Goal: Find specific page/section: Locate a particular part of the current website

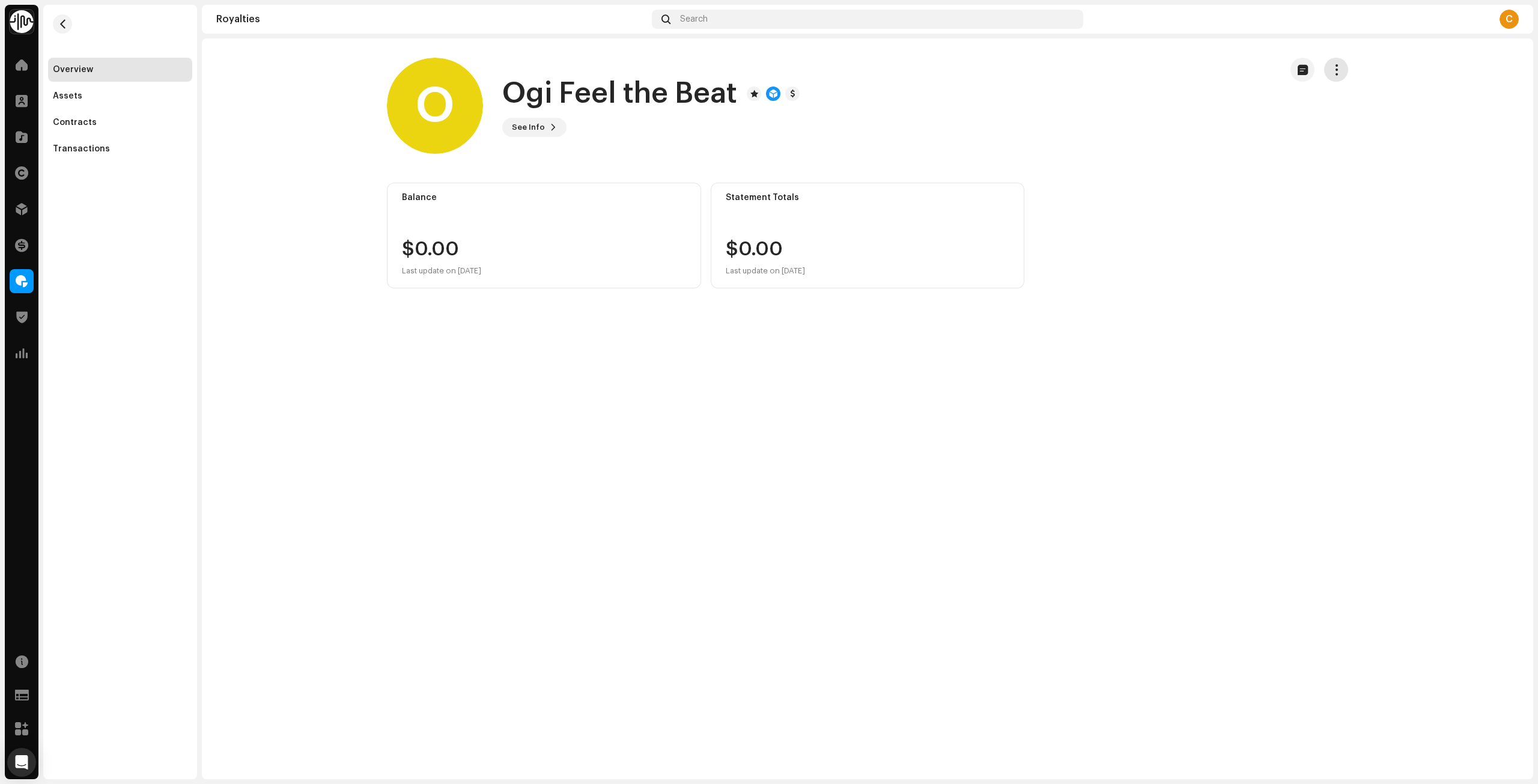
click at [1340, 65] on span "button" at bounding box center [1336, 70] width 11 height 9
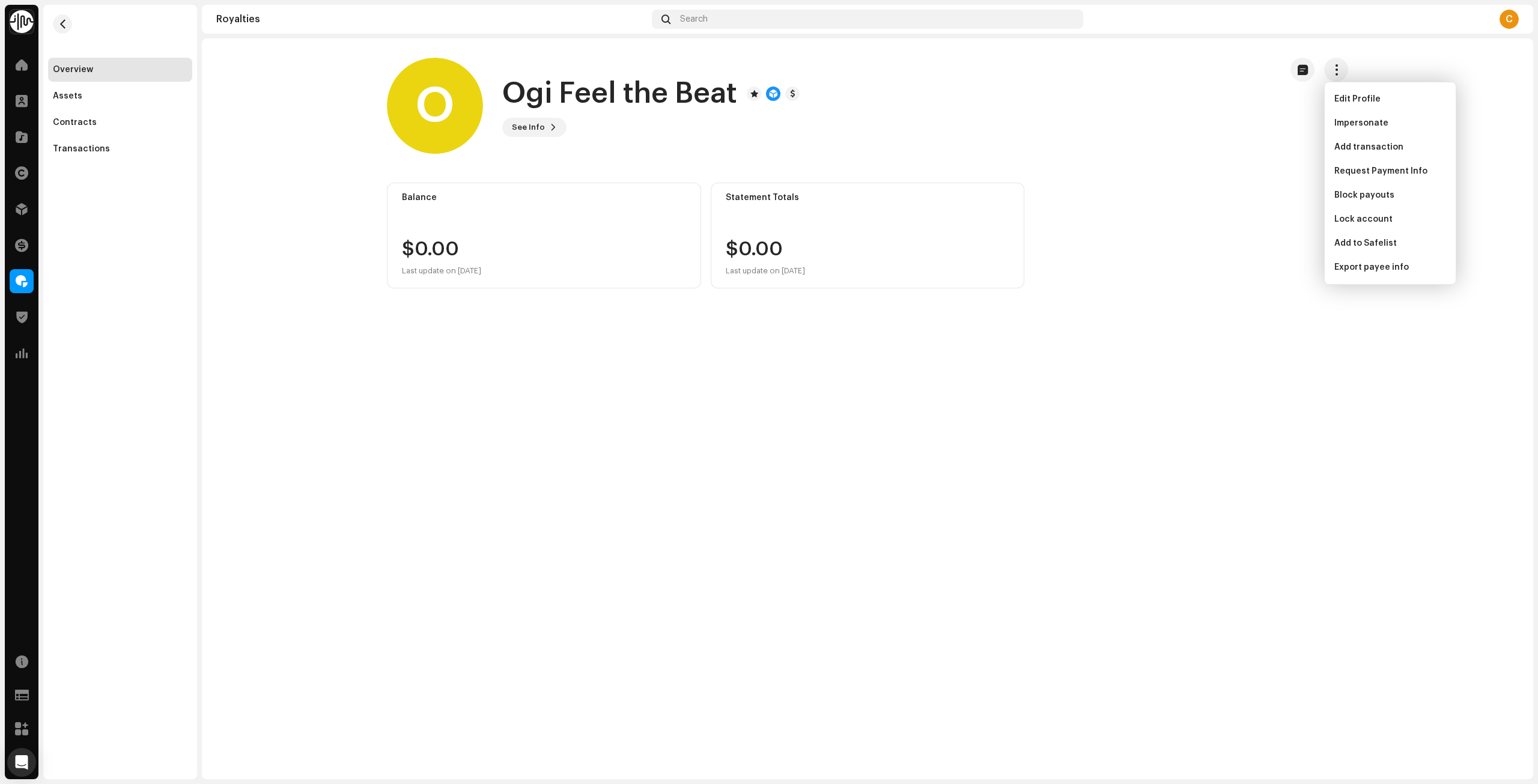
click at [985, 105] on div "O Ogi Feel the Beat See Info" at bounding box center [829, 106] width 884 height 96
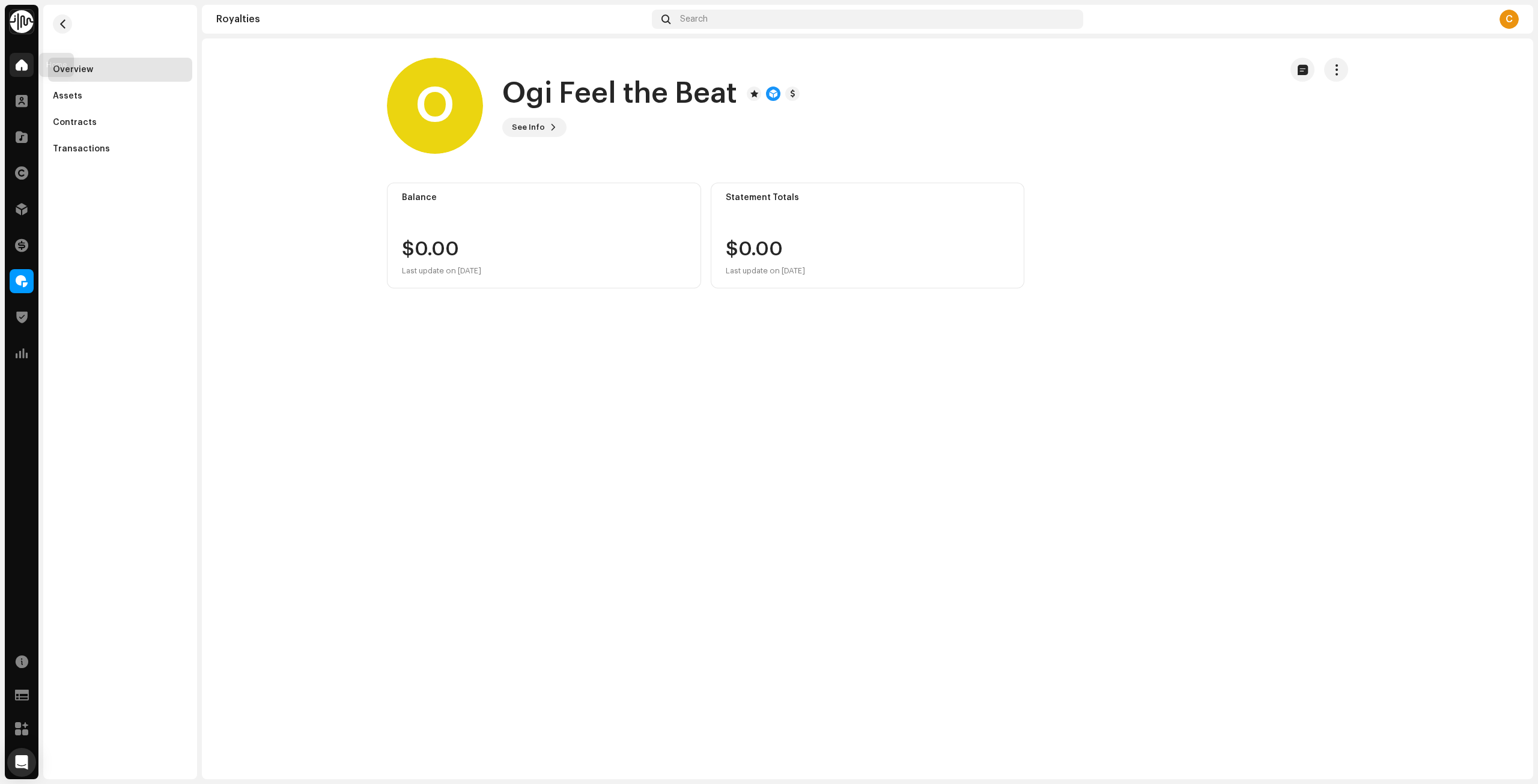
click at [24, 62] on span at bounding box center [21, 65] width 12 height 9
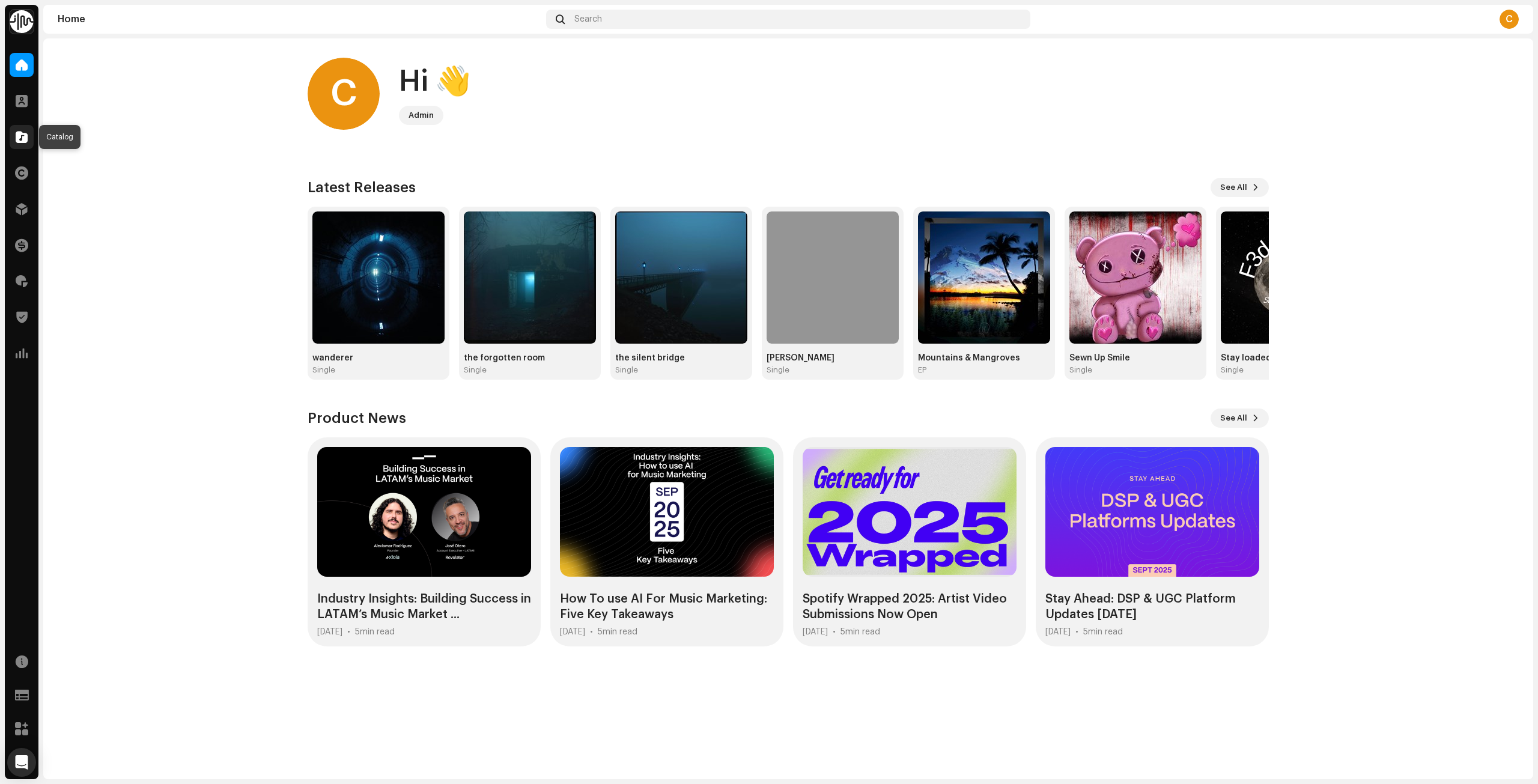
click at [21, 132] on span at bounding box center [21, 137] width 12 height 9
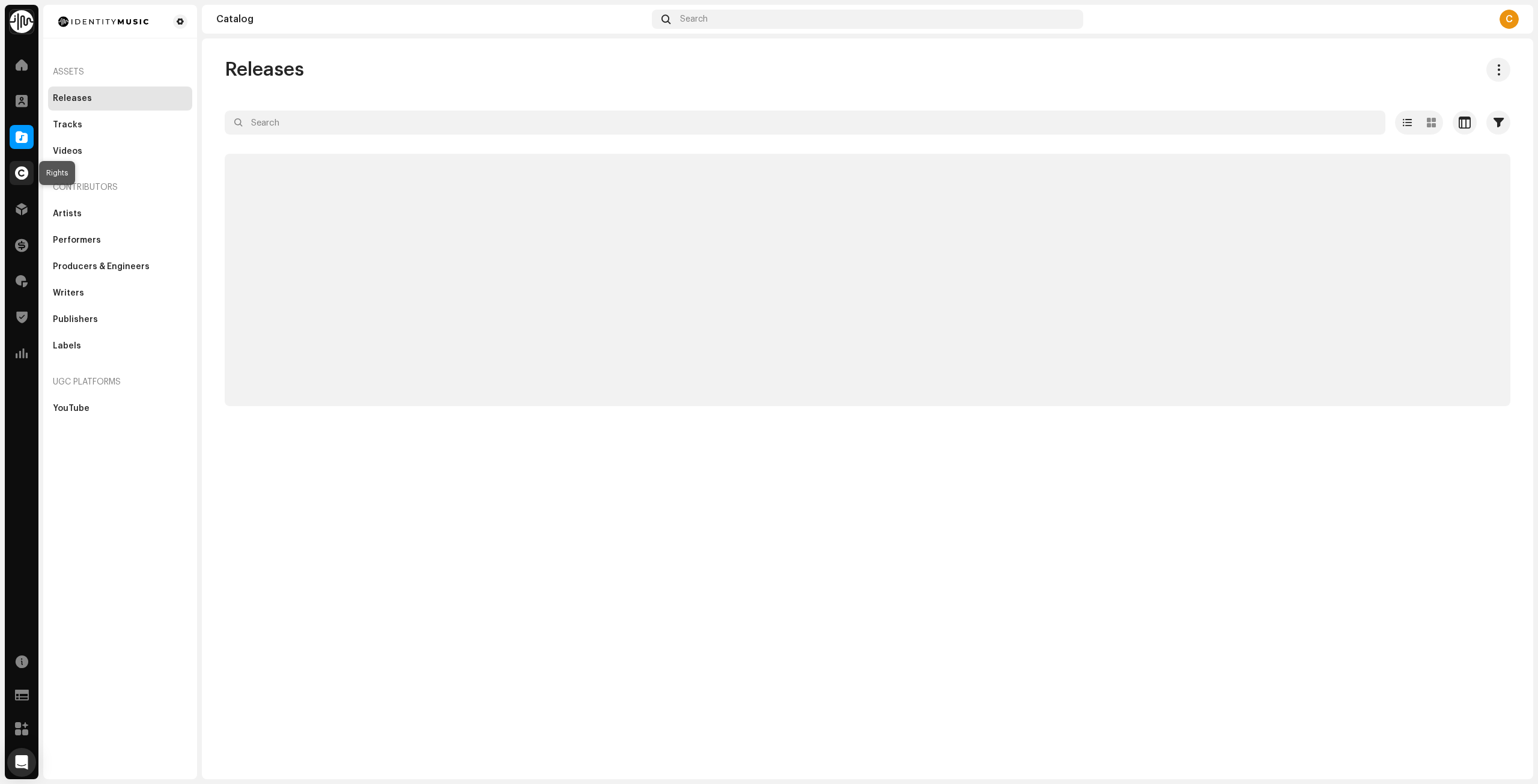
click at [25, 168] on span at bounding box center [21, 173] width 13 height 9
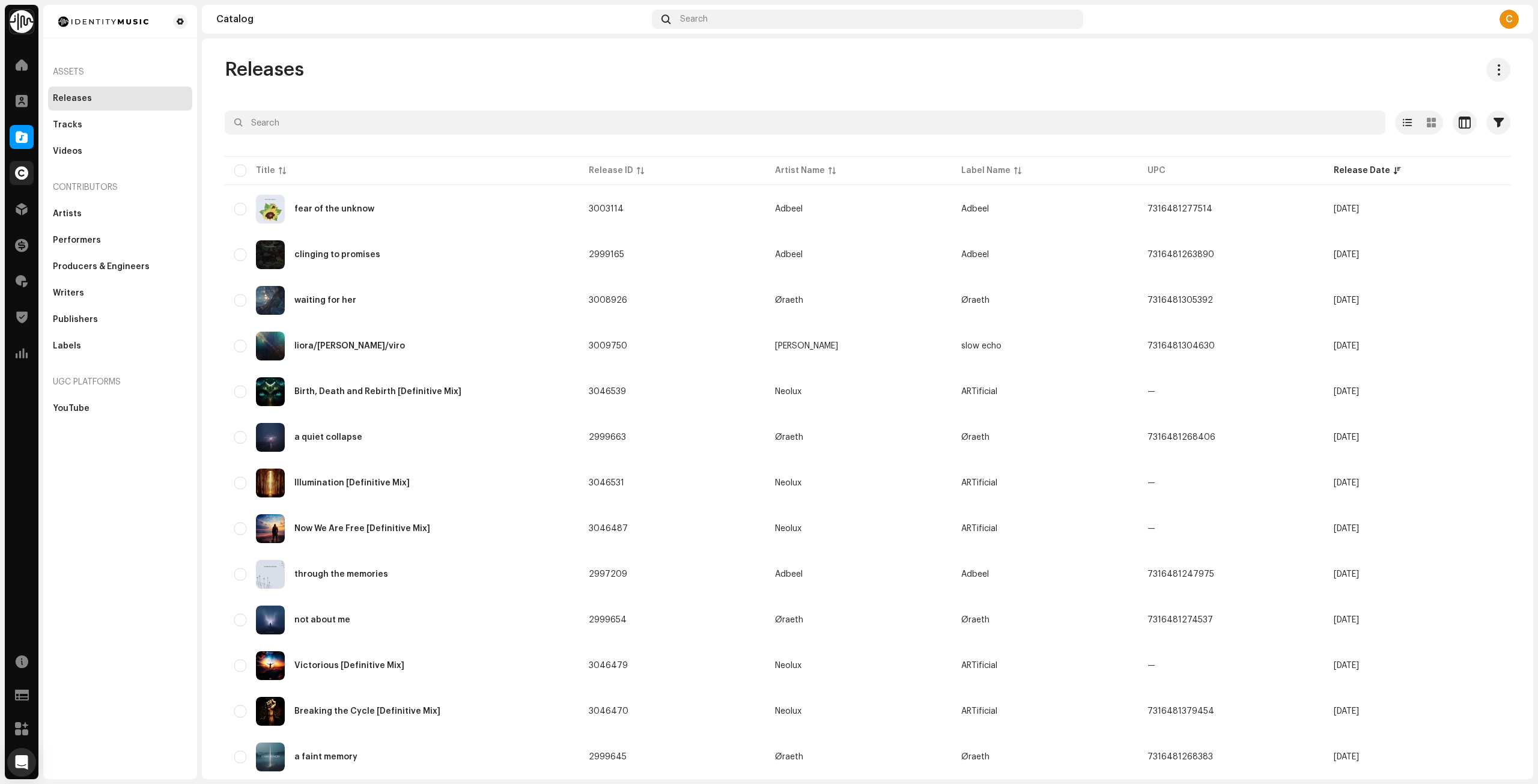
click at [17, 169] on span at bounding box center [21, 173] width 13 height 9
click at [22, 172] on span at bounding box center [21, 173] width 13 height 9
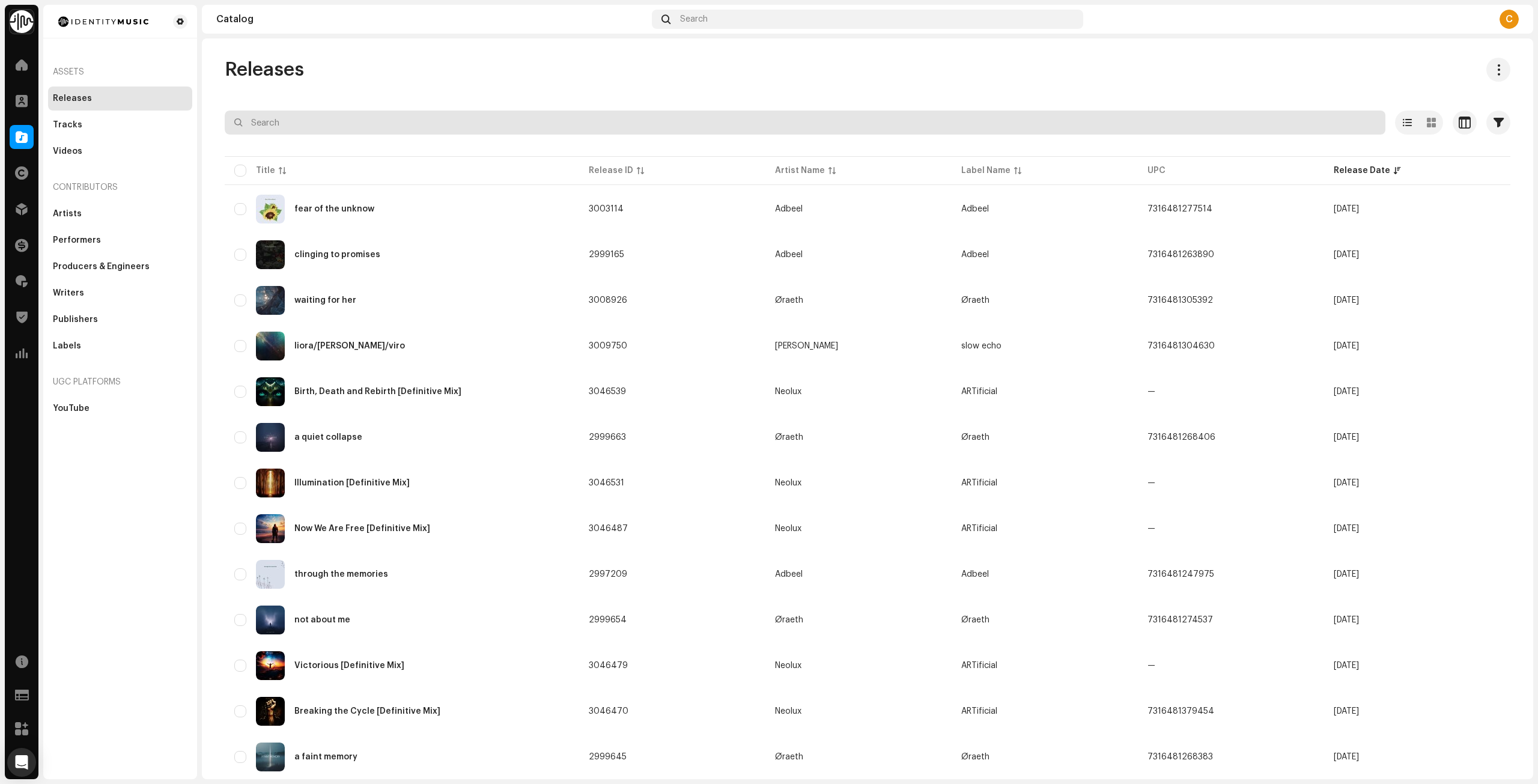
click at [341, 124] on input "text" at bounding box center [805, 122] width 1161 height 24
type input "ogi"
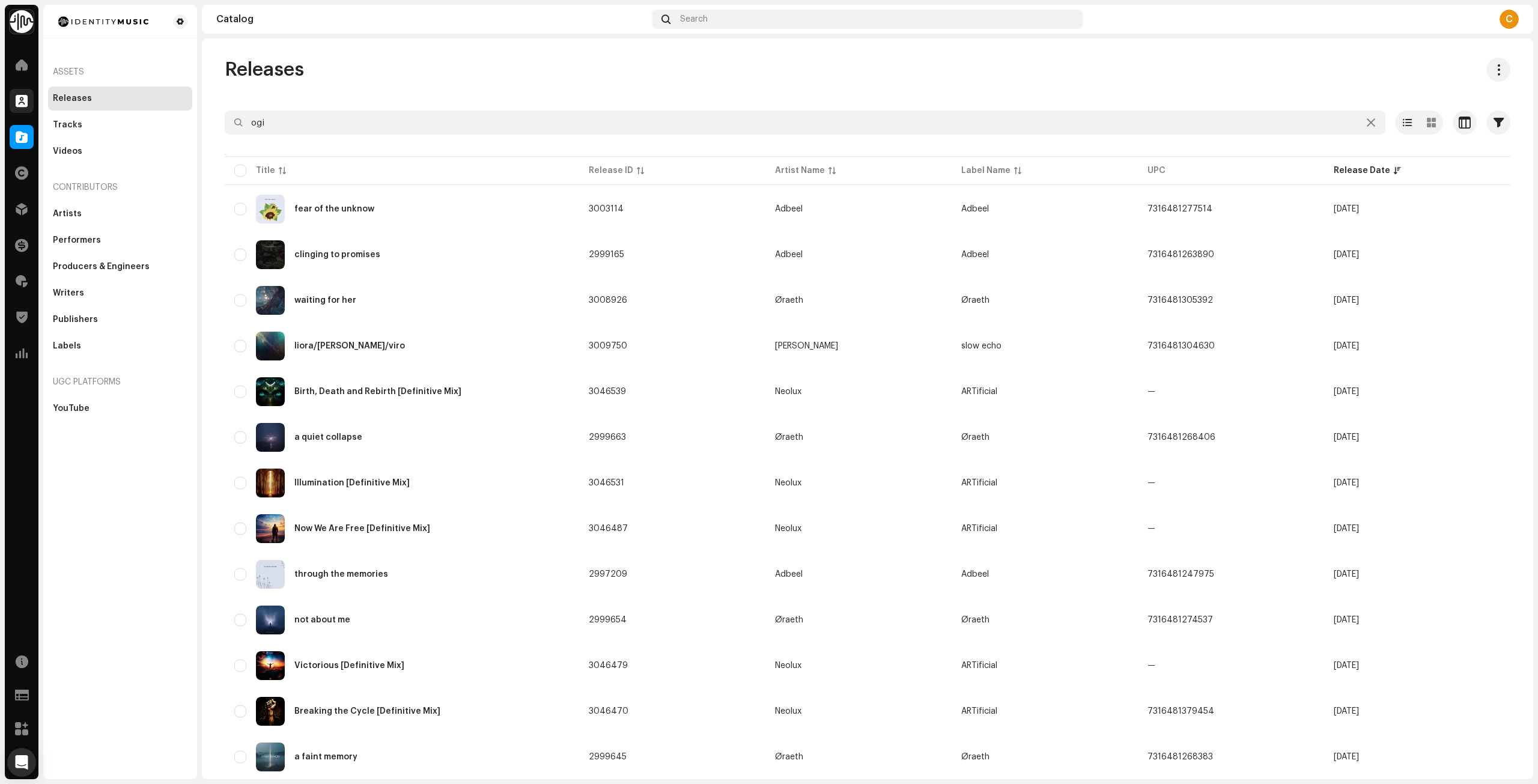
click at [23, 100] on span at bounding box center [21, 101] width 12 height 9
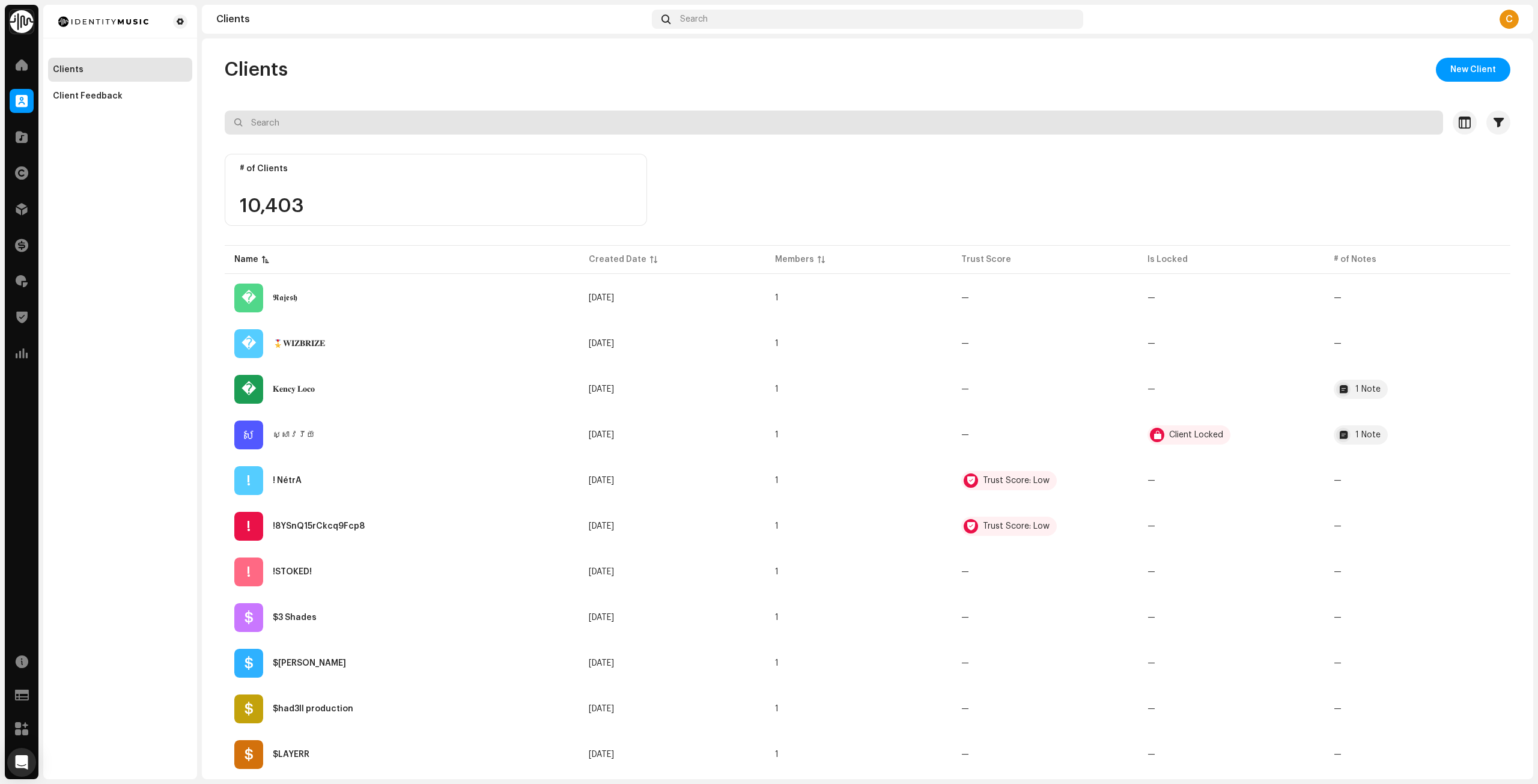
click at [478, 111] on input "text" at bounding box center [834, 122] width 1218 height 24
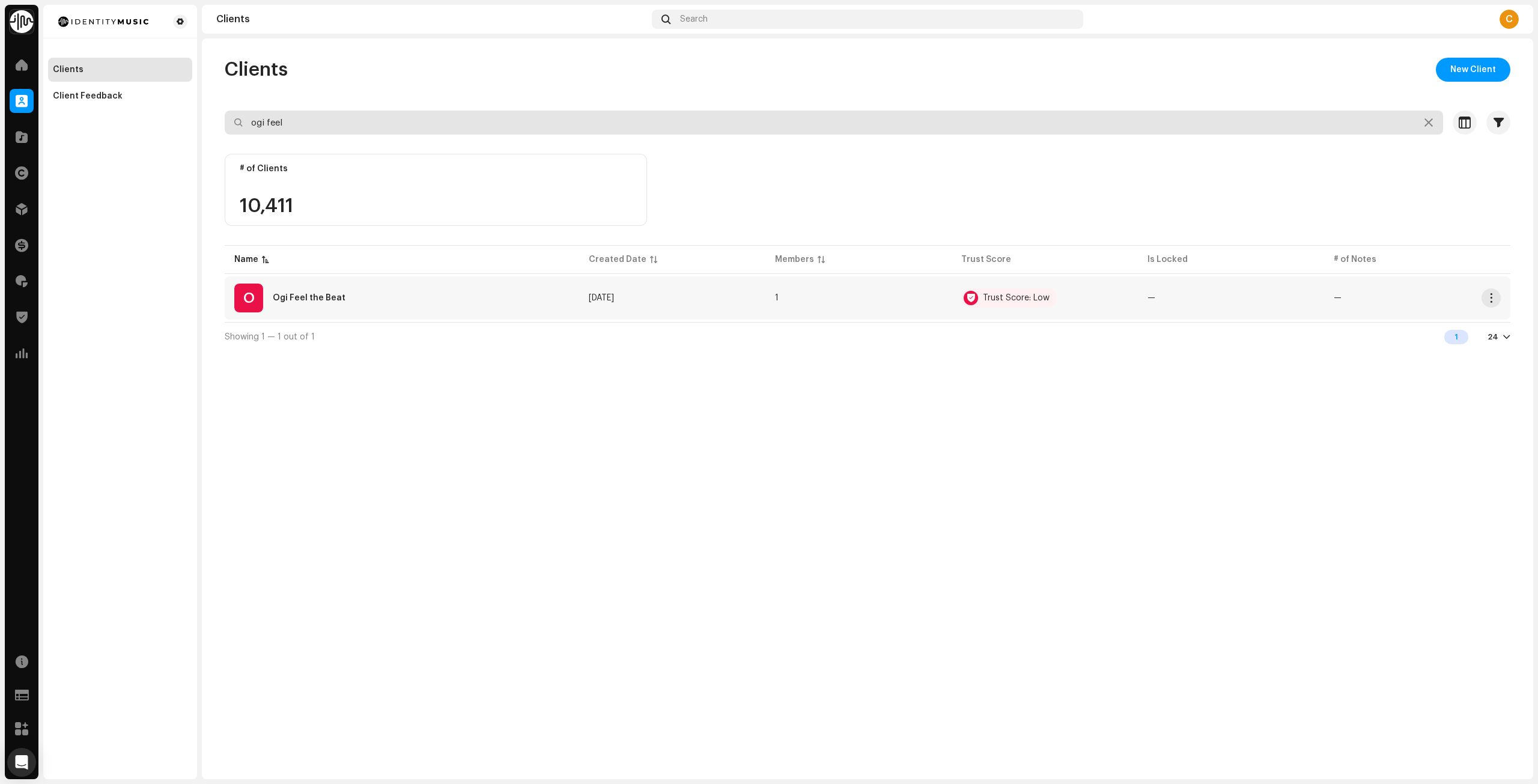
type input "ogi feel"
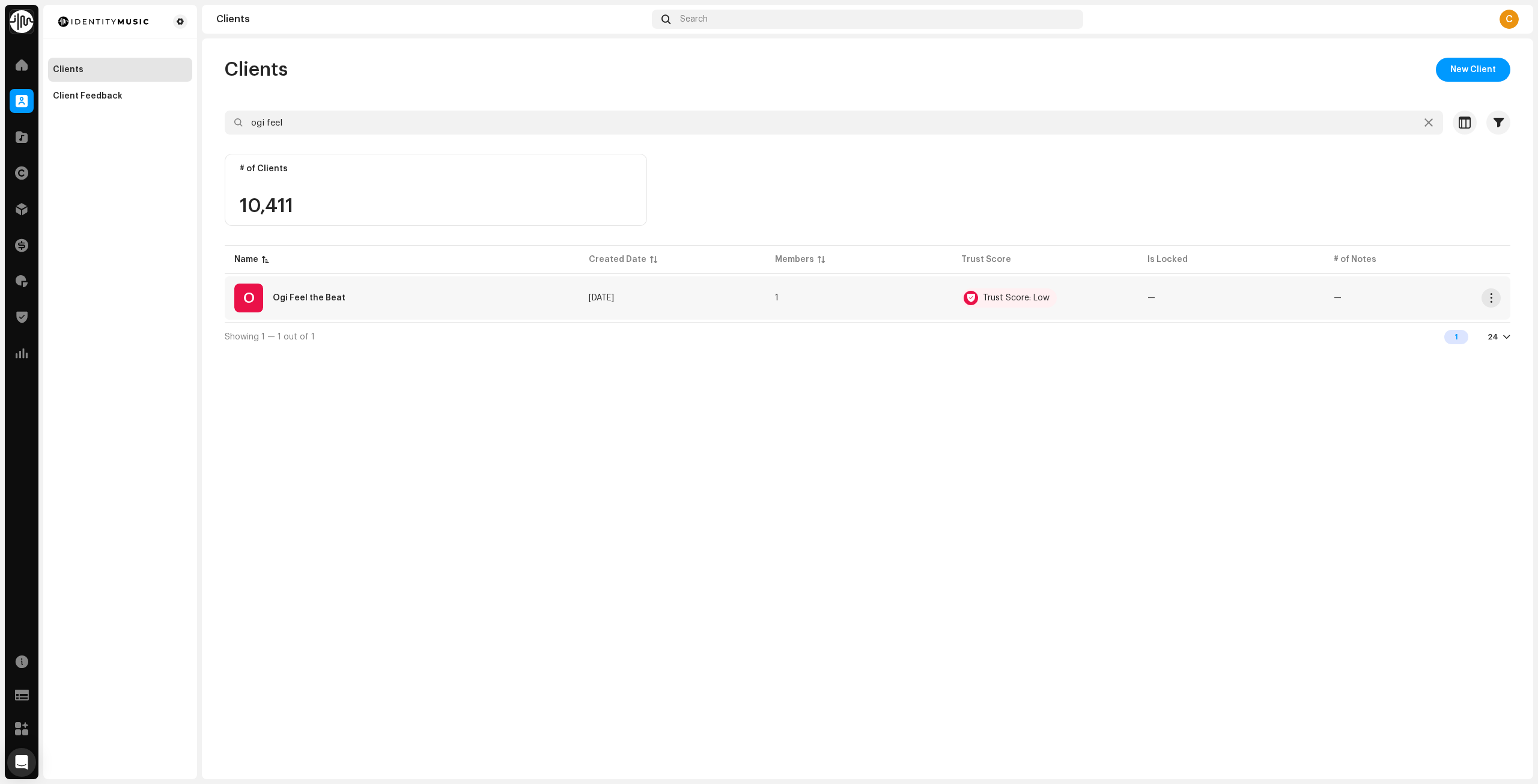
click at [430, 298] on div "O Ogi Feel the Beat" at bounding box center [401, 298] width 335 height 29
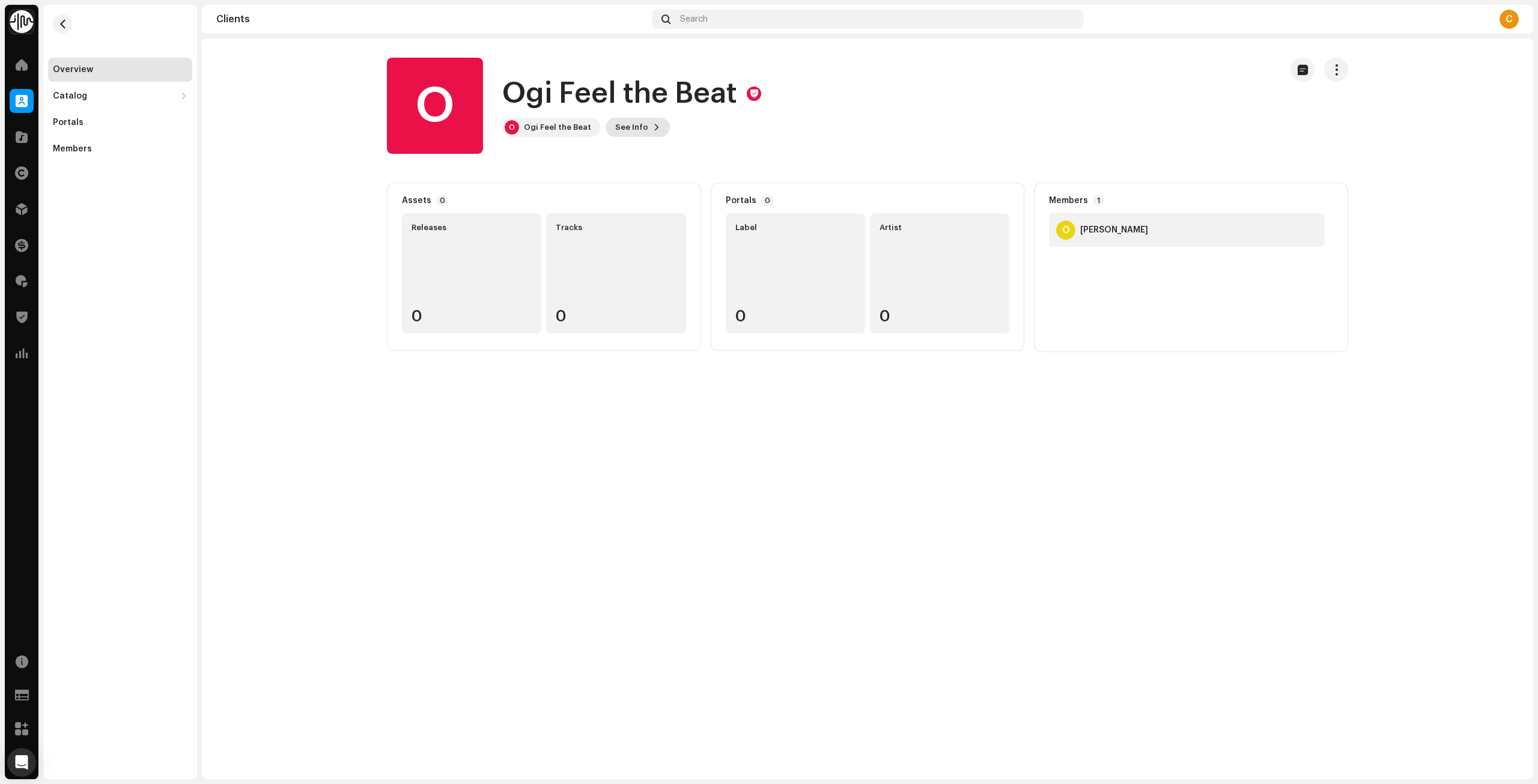
click at [630, 123] on span "See Info" at bounding box center [632, 127] width 33 height 24
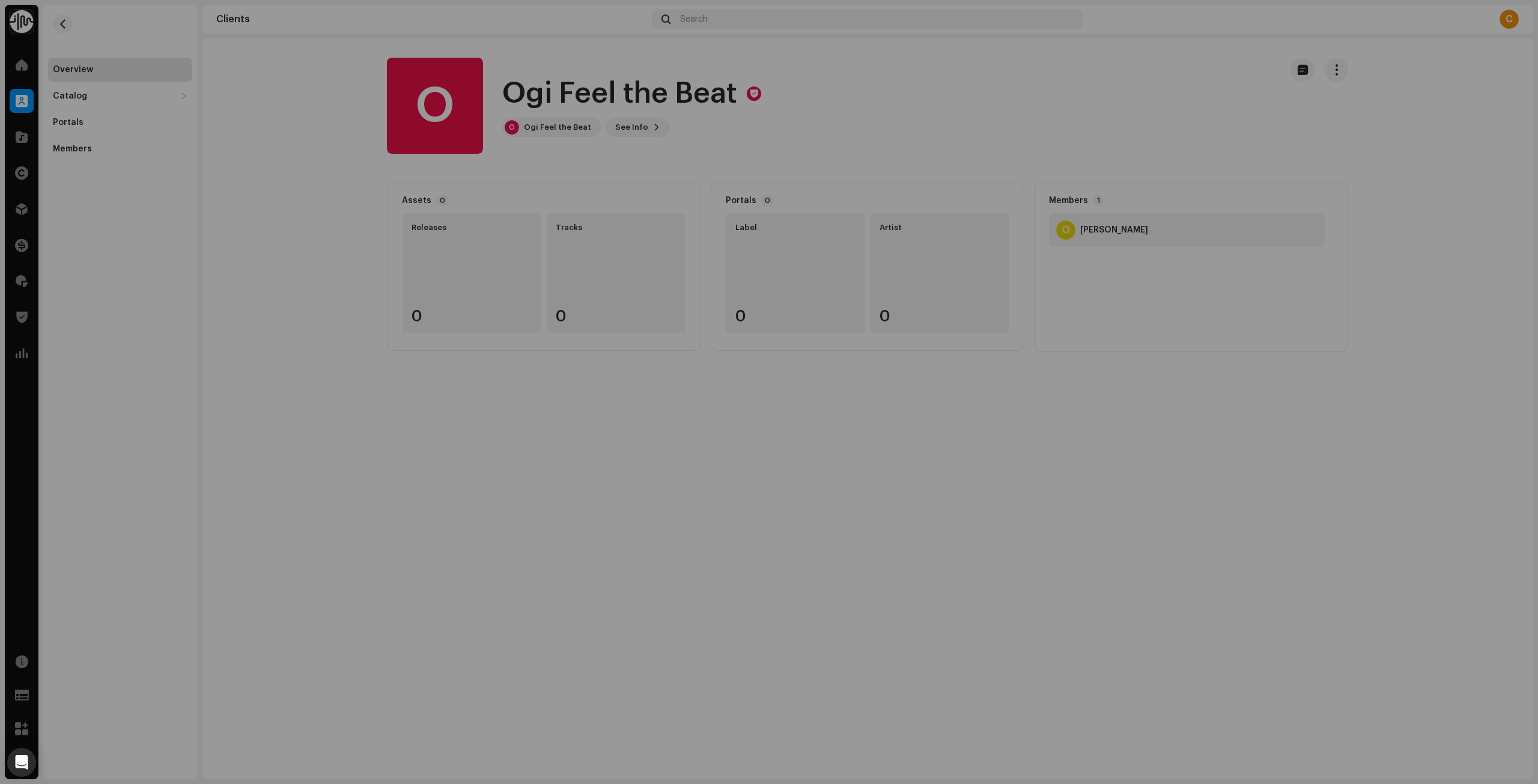
click at [794, 114] on div "O Ogi Feel the Beat 664011 Payee ID 728950 Created On [DATE]" at bounding box center [769, 392] width 1538 height 784
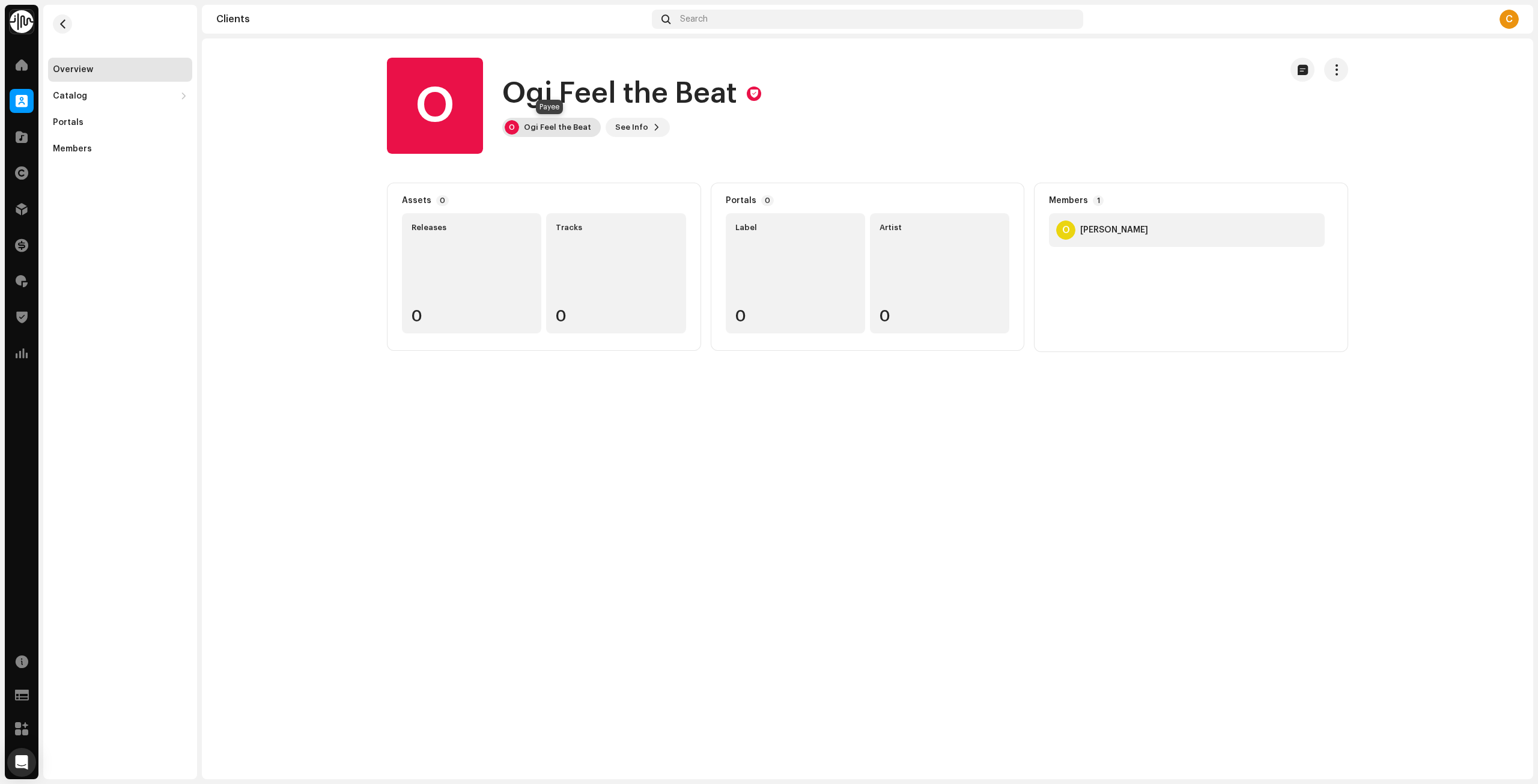
click at [526, 132] on div "O Ogi Feel the Beat" at bounding box center [551, 127] width 98 height 19
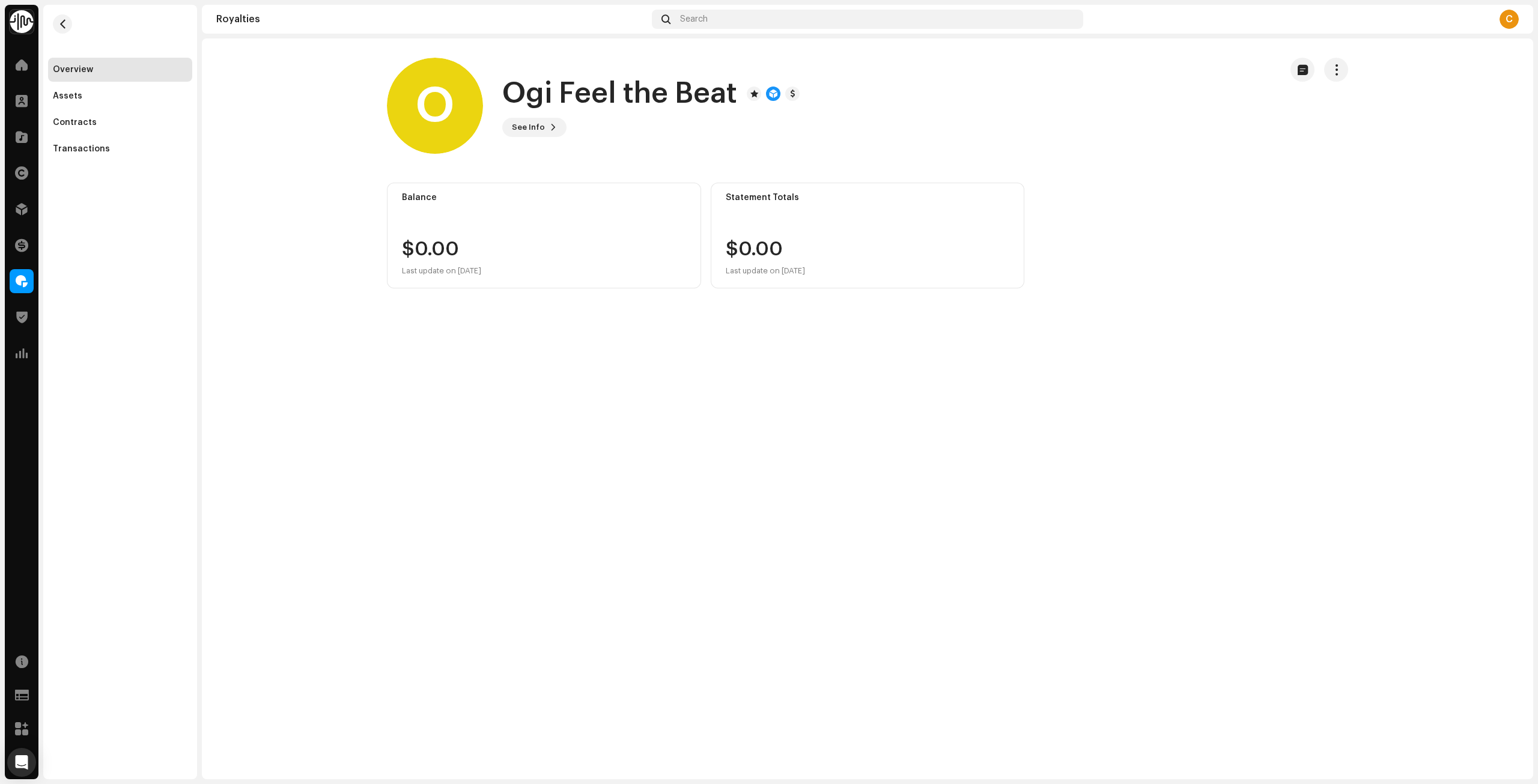
click at [61, 14] on re-m-nav-back at bounding box center [62, 31] width 29 height 53
click at [59, 27] on span "button" at bounding box center [62, 24] width 9 height 9
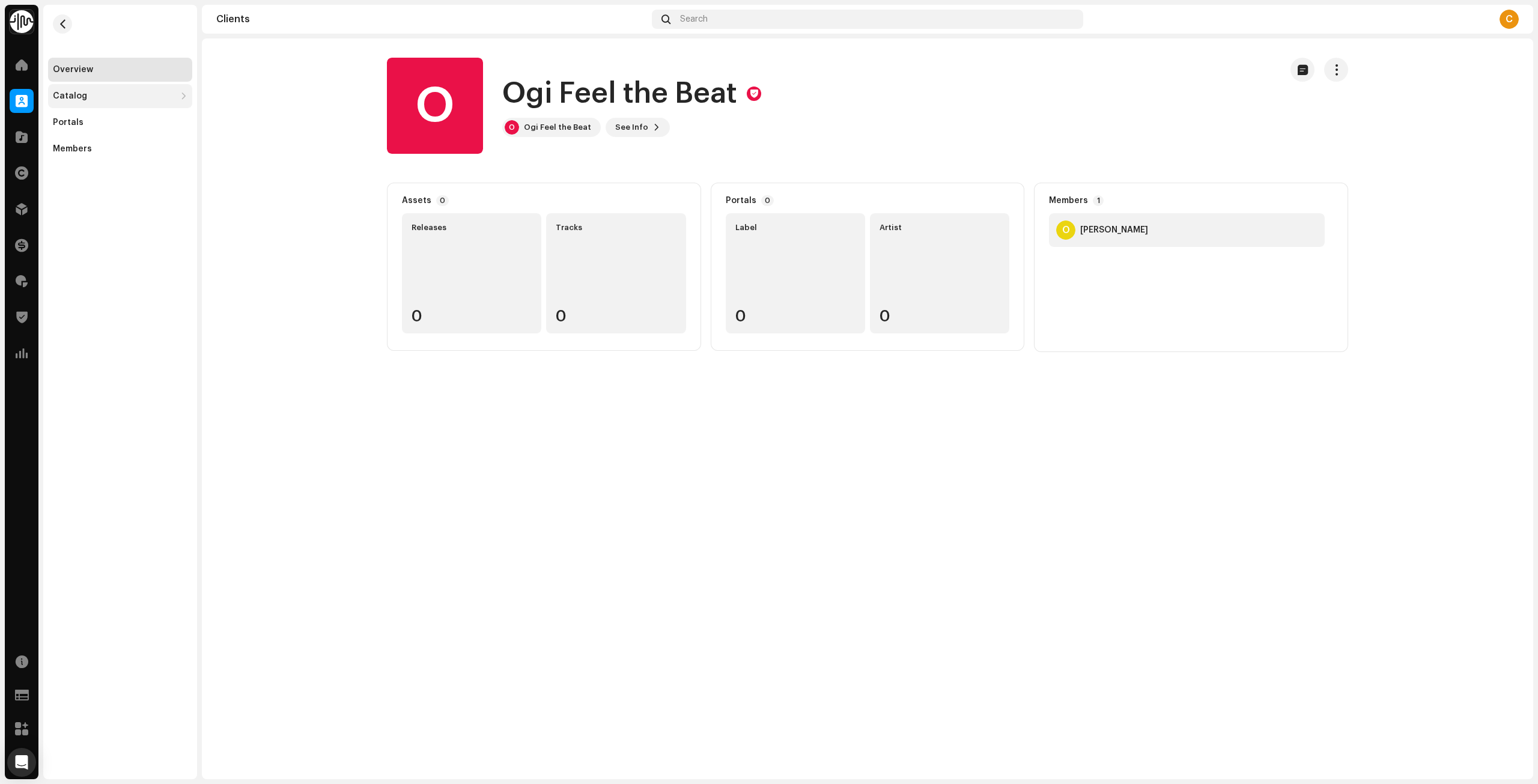
click at [75, 88] on div "Catalog" at bounding box center [120, 96] width 145 height 24
click at [25, 279] on span at bounding box center [21, 281] width 12 height 9
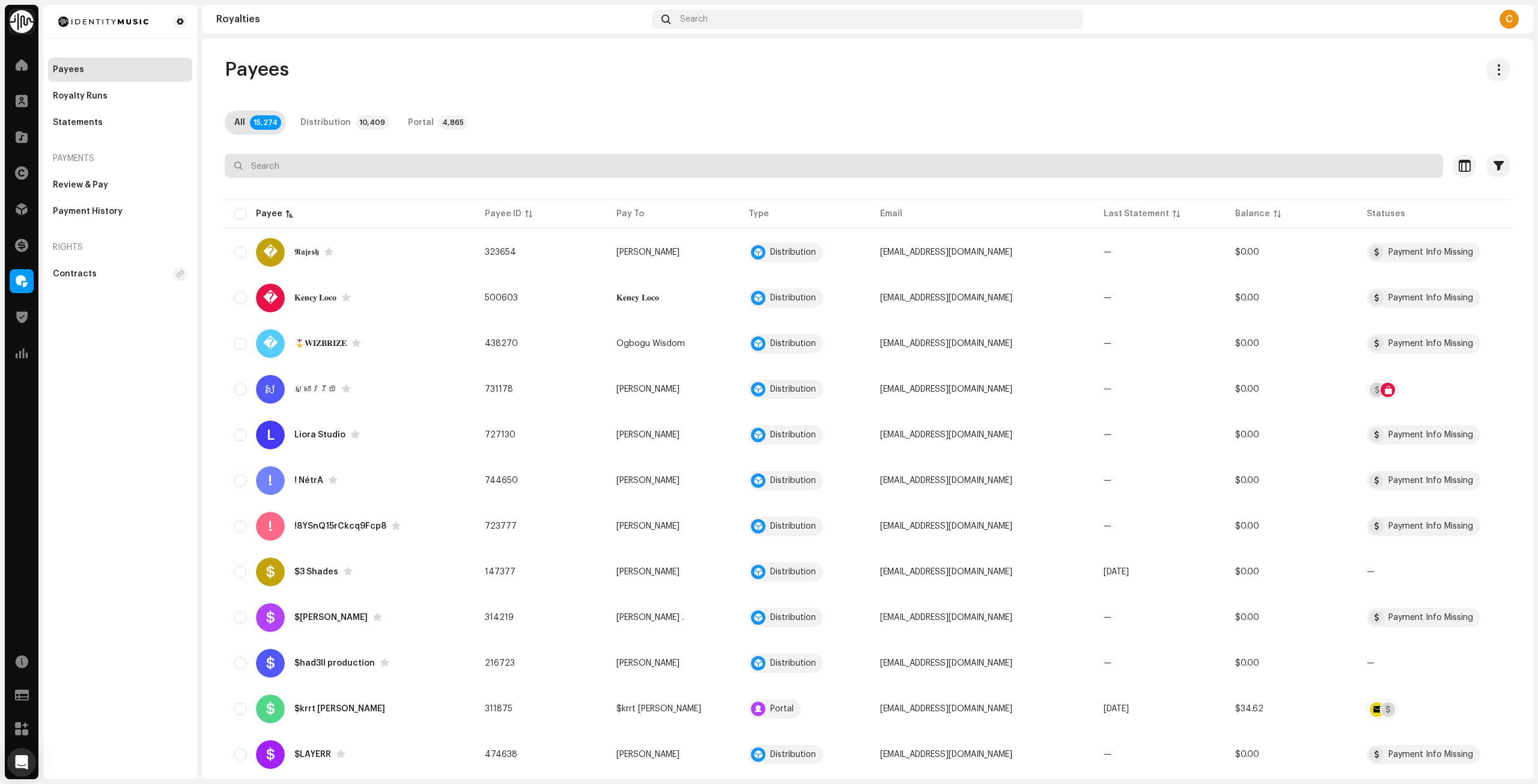
click at [410, 171] on input "text" at bounding box center [834, 166] width 1218 height 24
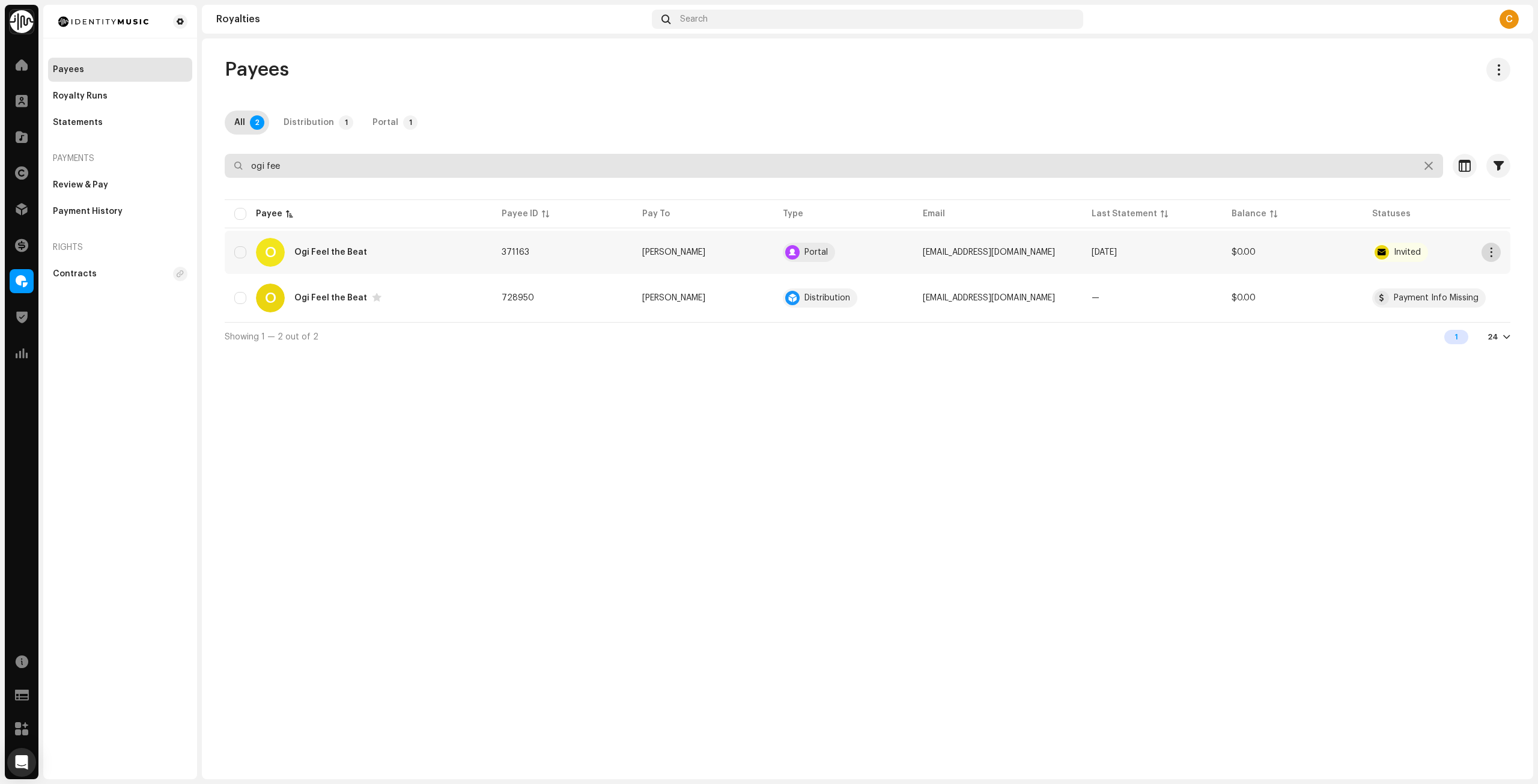
type input "ogi fee"
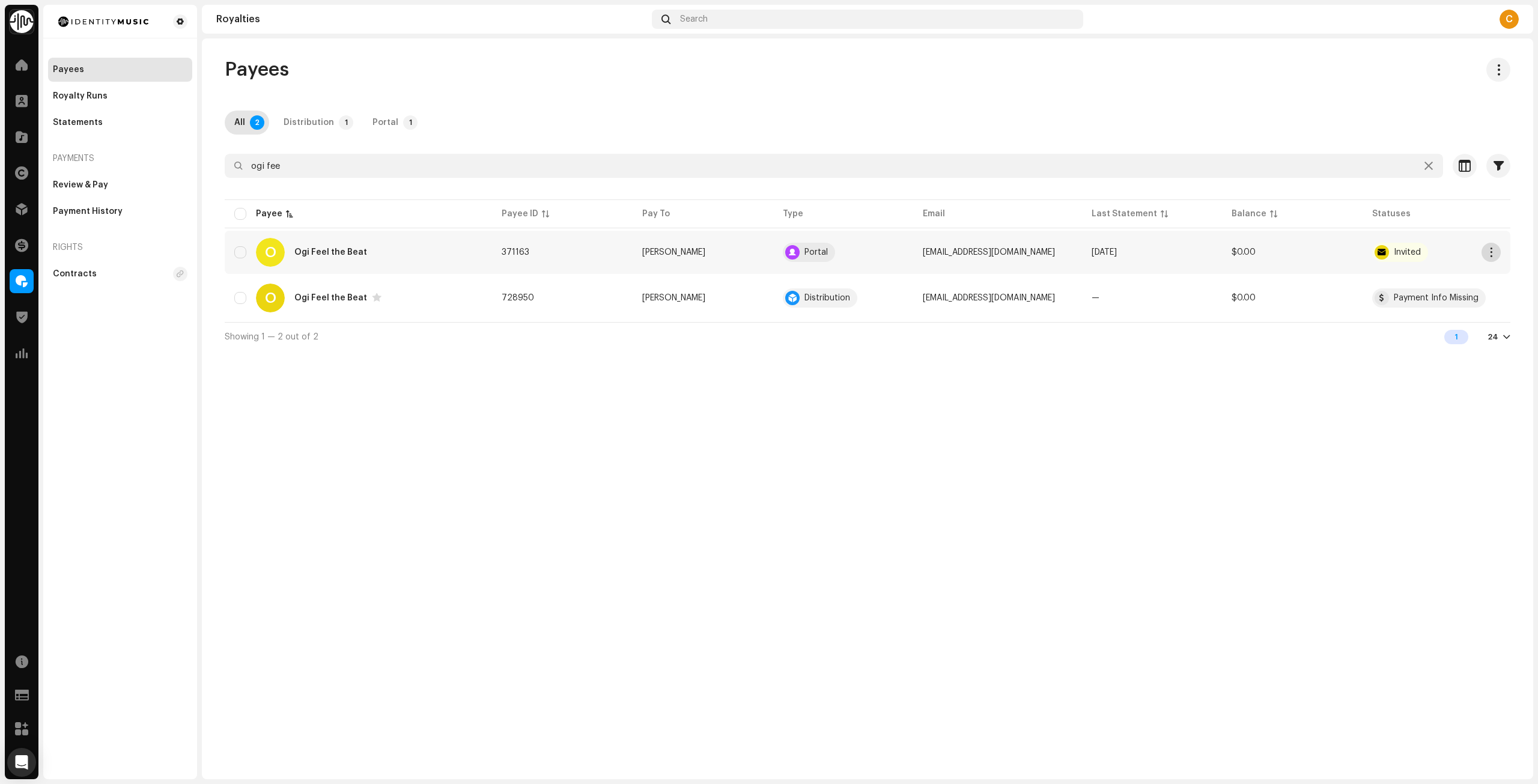
click at [1493, 253] on span "button" at bounding box center [1491, 252] width 9 height 9
click at [1393, 301] on span "Impersonate" at bounding box center [1406, 303] width 54 height 9
